Goal: Entertainment & Leisure: Browse casually

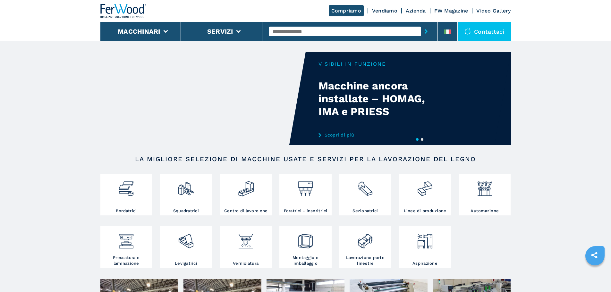
click at [495, 10] on link "Video Gallery" at bounding box center [493, 11] width 34 height 6
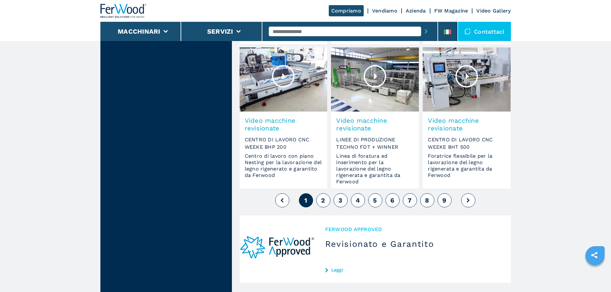
scroll to position [545, 0]
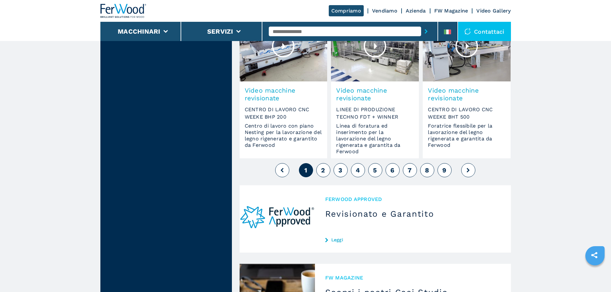
click at [321, 168] on span "2" at bounding box center [323, 170] width 4 height 8
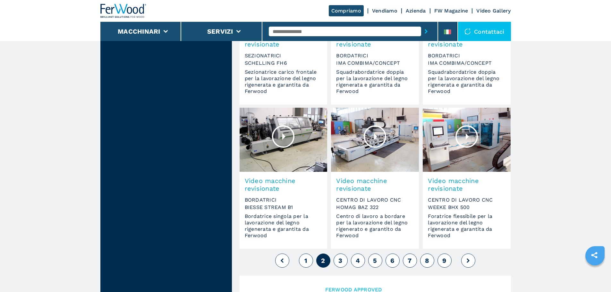
scroll to position [513, 0]
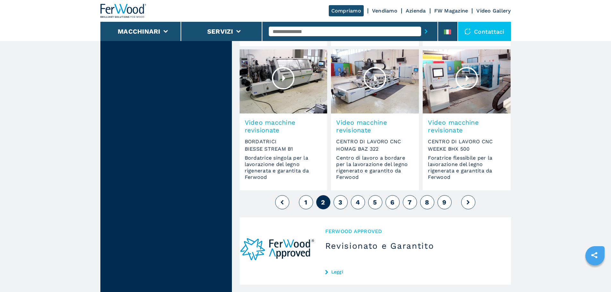
click at [339, 204] on span "3" at bounding box center [340, 203] width 4 height 8
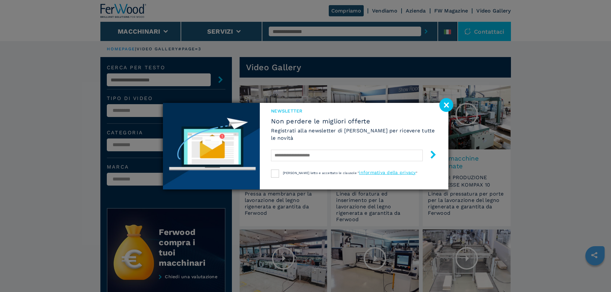
click at [448, 105] on image at bounding box center [446, 105] width 14 height 14
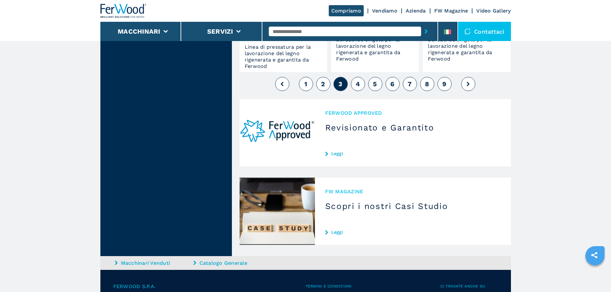
scroll to position [642, 0]
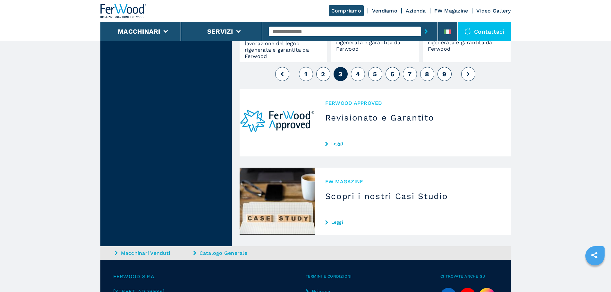
click at [362, 75] on button "4" at bounding box center [358, 74] width 14 height 14
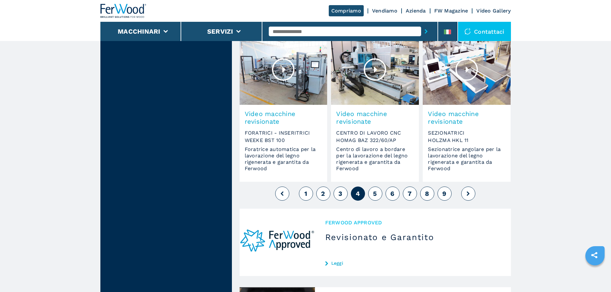
scroll to position [545, 0]
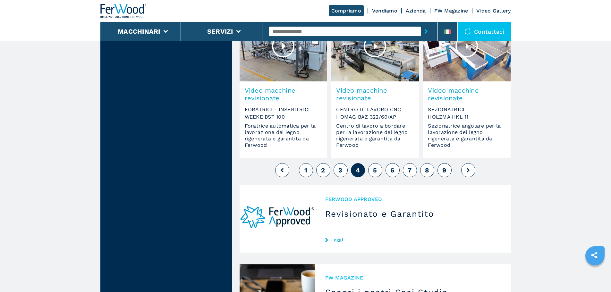
click at [378, 167] on button "5" at bounding box center [375, 170] width 14 height 14
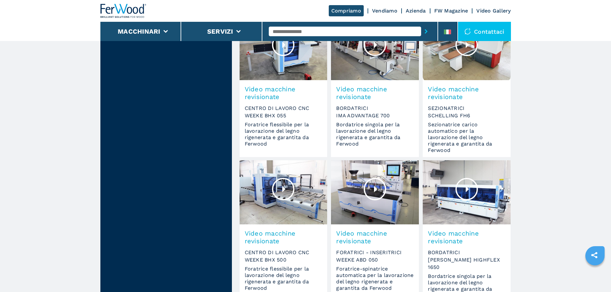
scroll to position [449, 0]
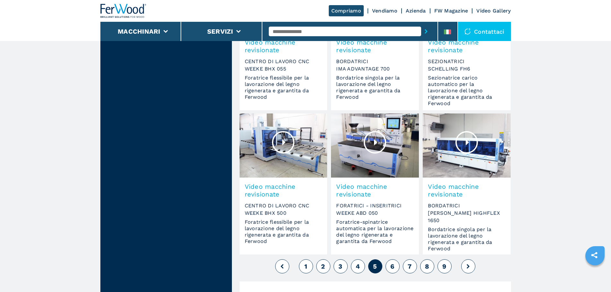
click at [394, 266] on span "6" at bounding box center [392, 267] width 4 height 8
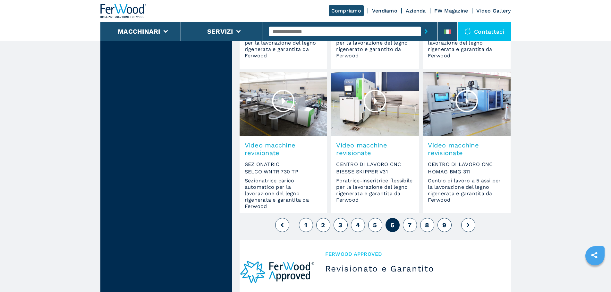
scroll to position [481, 0]
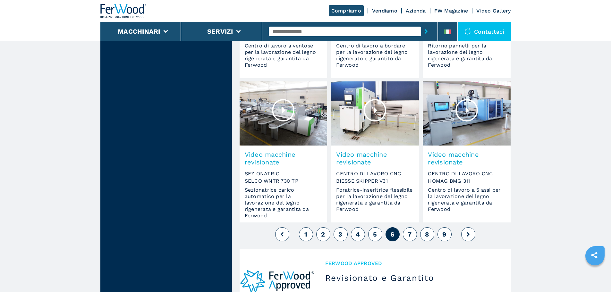
click at [412, 236] on button "7" at bounding box center [410, 234] width 14 height 14
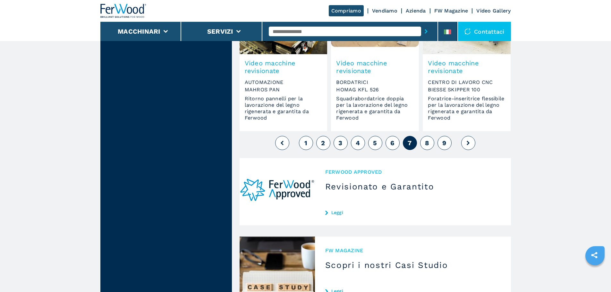
scroll to position [642, 0]
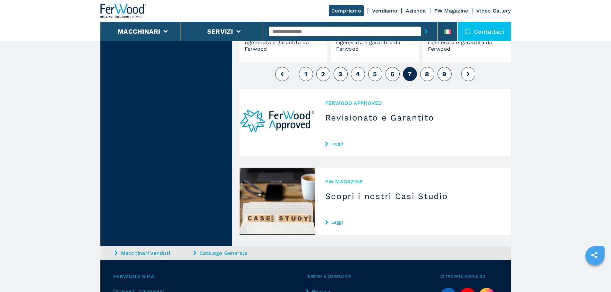
click at [430, 73] on button "8" at bounding box center [427, 74] width 14 height 14
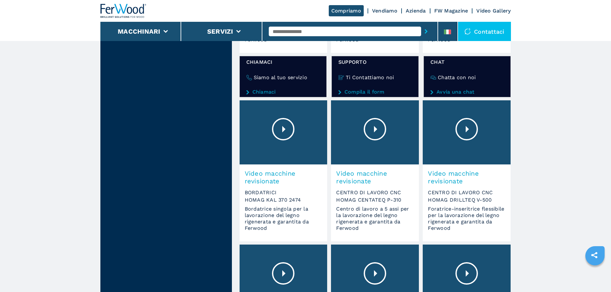
scroll to position [449, 0]
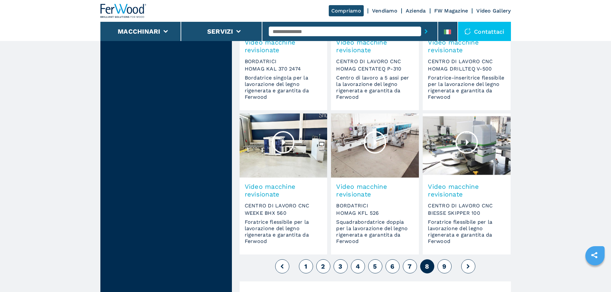
click at [447, 266] on button "9" at bounding box center [445, 267] width 14 height 14
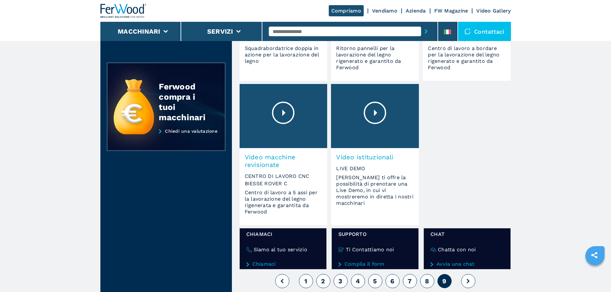
scroll to position [160, 0]
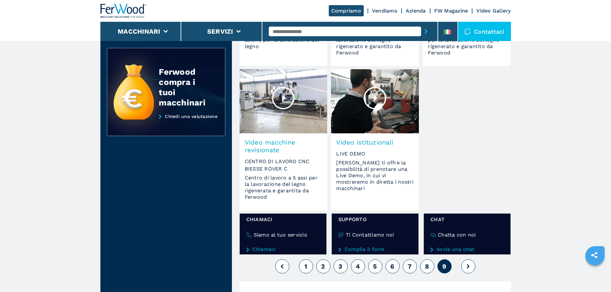
click at [377, 102] on div at bounding box center [375, 98] width 22 height 22
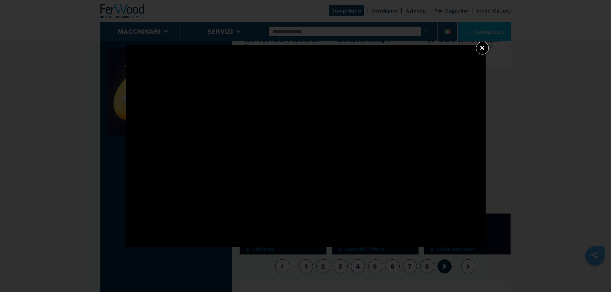
click at [482, 48] on button "×" at bounding box center [482, 48] width 13 height 13
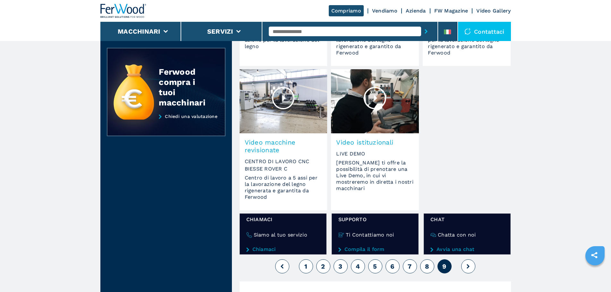
click at [375, 94] on div at bounding box center [375, 98] width 22 height 22
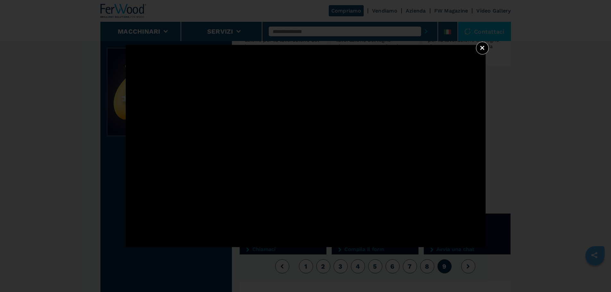
click at [476, 47] on button "×" at bounding box center [482, 48] width 13 height 13
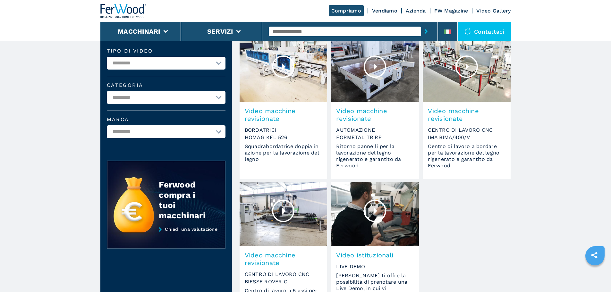
scroll to position [128, 0]
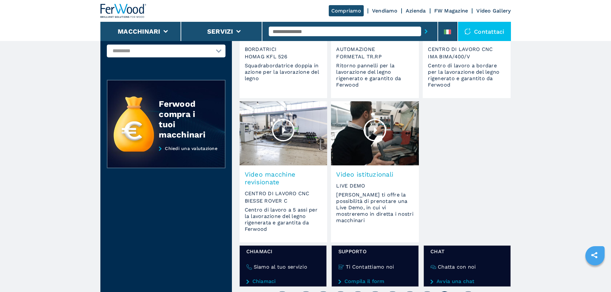
click at [372, 174] on span "Video istituzionali" at bounding box center [375, 175] width 78 height 8
click at [379, 132] on div at bounding box center [375, 130] width 22 height 22
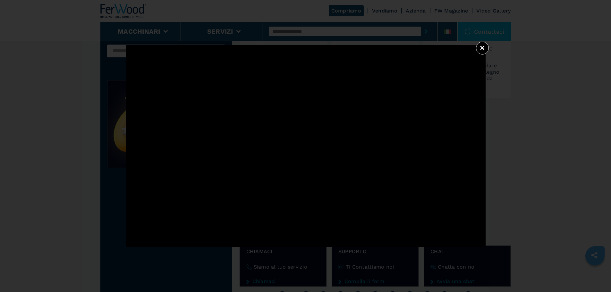
click at [482, 49] on button "×" at bounding box center [482, 48] width 13 height 13
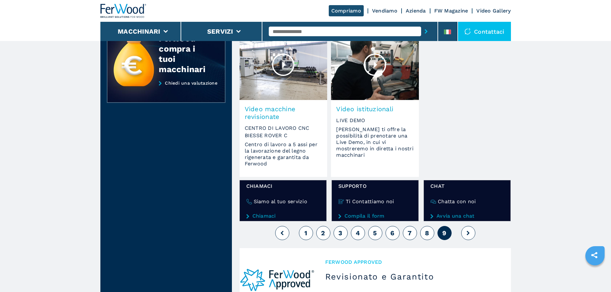
scroll to position [321, 0]
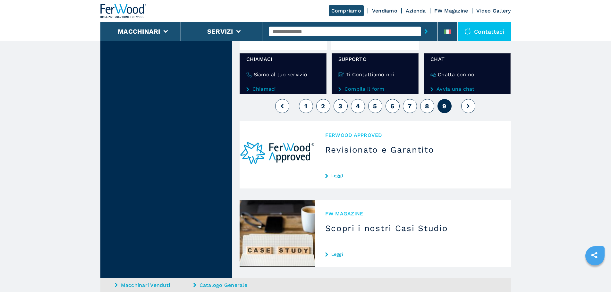
click at [469, 103] on button at bounding box center [468, 106] width 14 height 14
click at [305, 105] on span "1" at bounding box center [305, 106] width 3 height 8
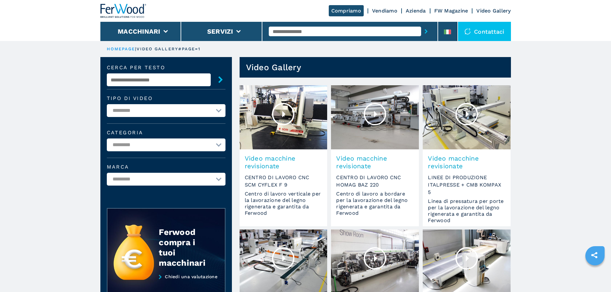
click at [221, 78] on icon "submit" at bounding box center [220, 79] width 7 height 7
